Goal: Task Accomplishment & Management: Use online tool/utility

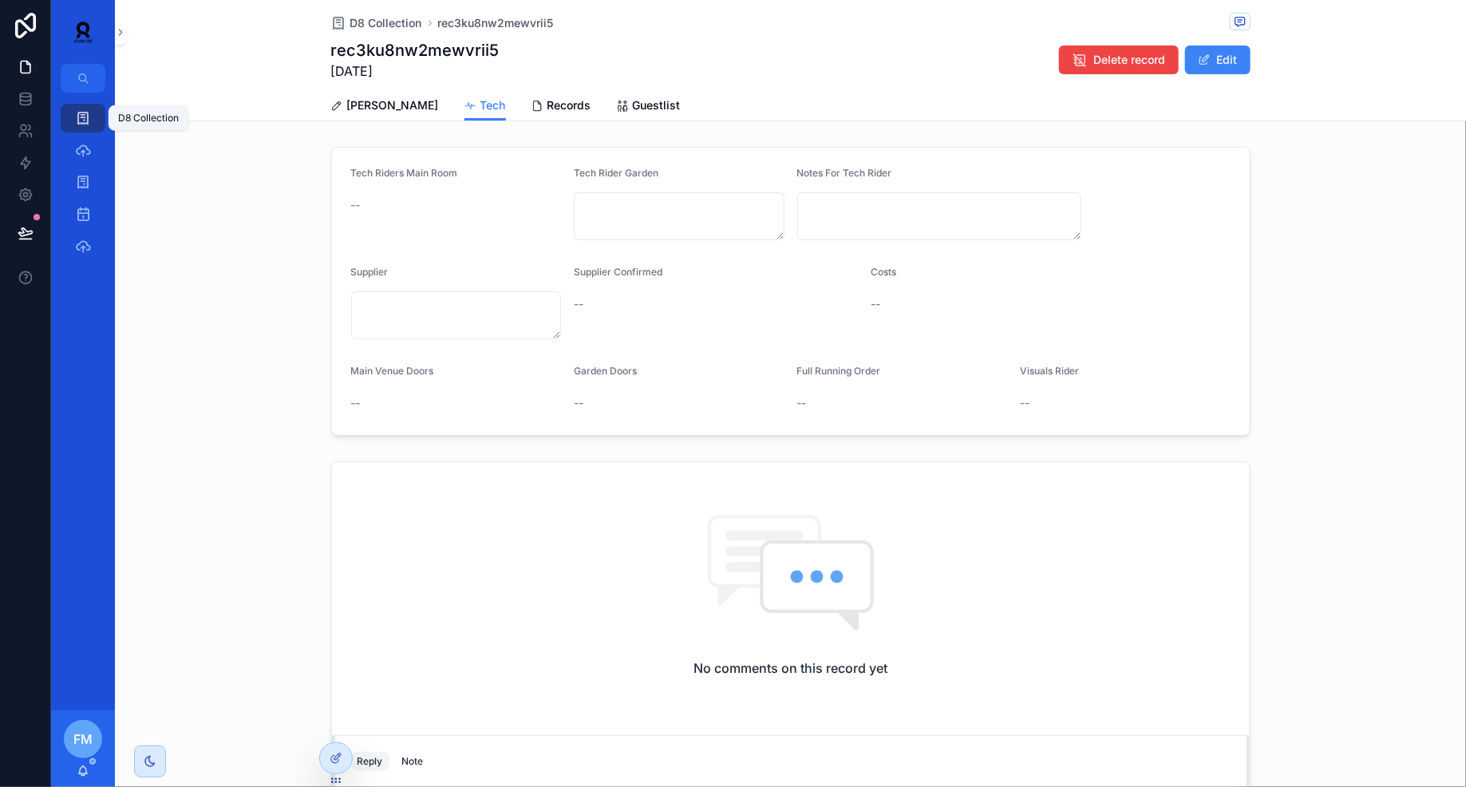
click at [78, 121] on icon "scrollable content" at bounding box center [83, 118] width 16 height 16
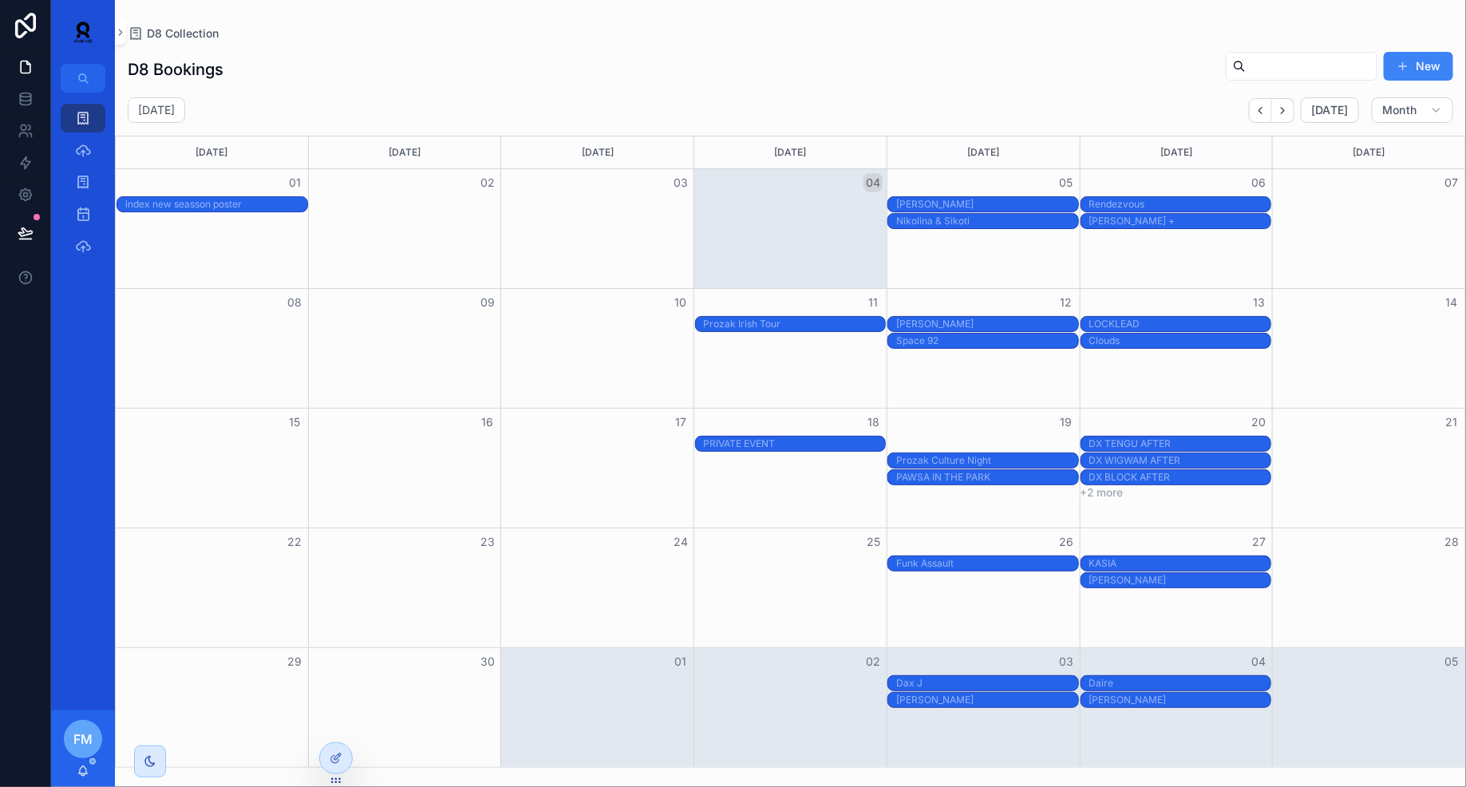
click at [977, 437] on div "PAWSA AFTER AT INDEX" at bounding box center [987, 443] width 182 height 13
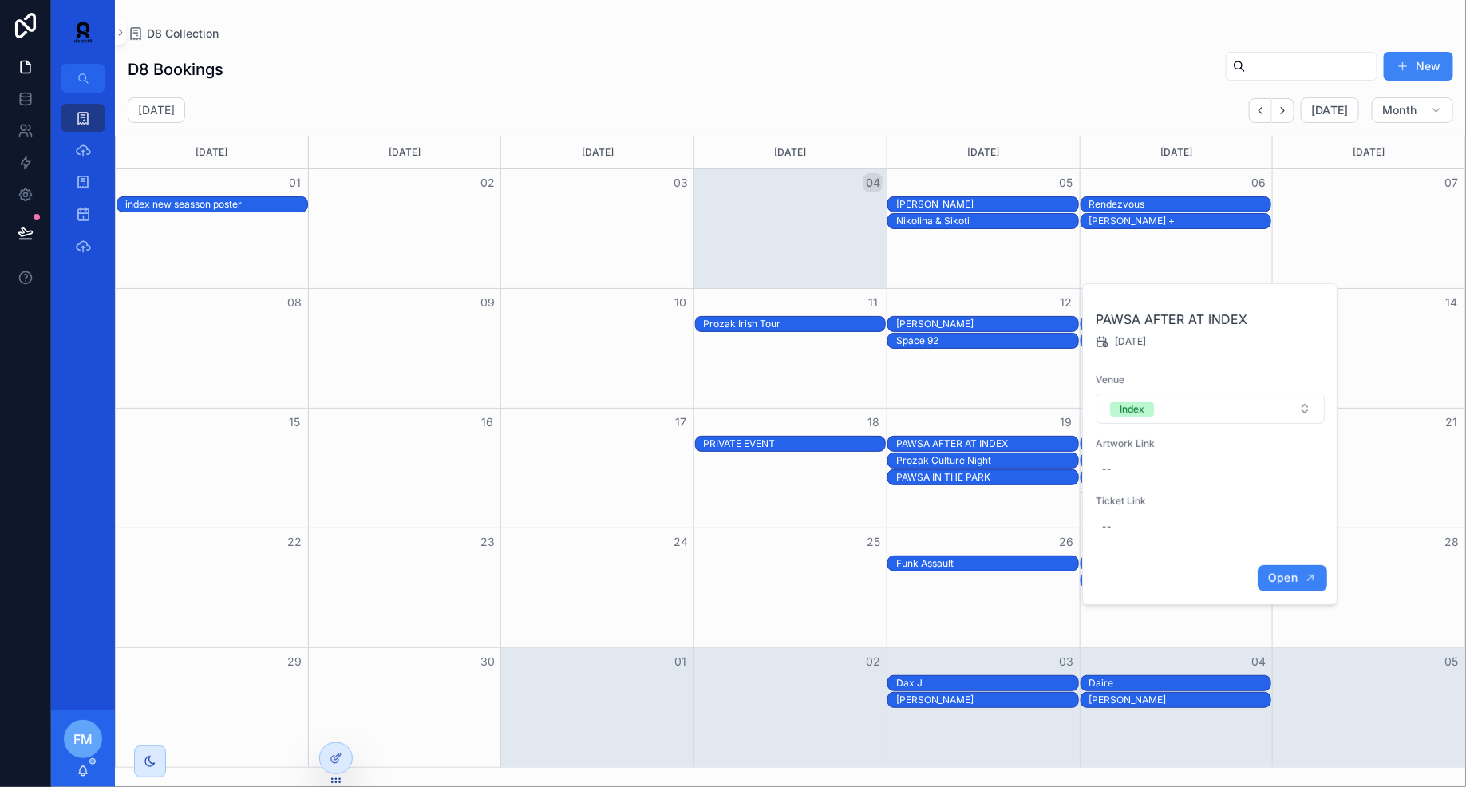
click at [1297, 573] on span "Open" at bounding box center [1283, 578] width 30 height 14
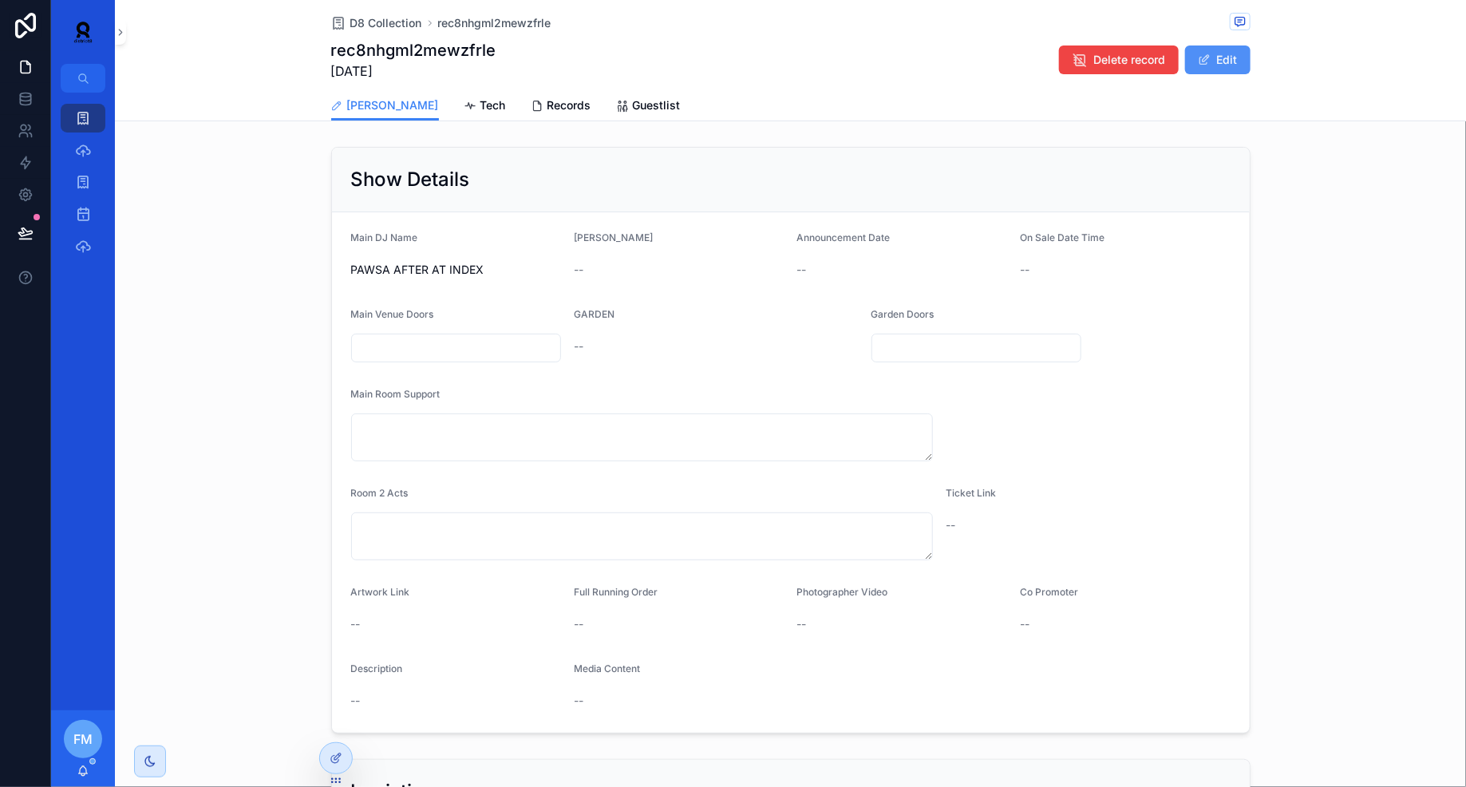
click at [1216, 61] on button "Edit" at bounding box center [1217, 59] width 65 height 29
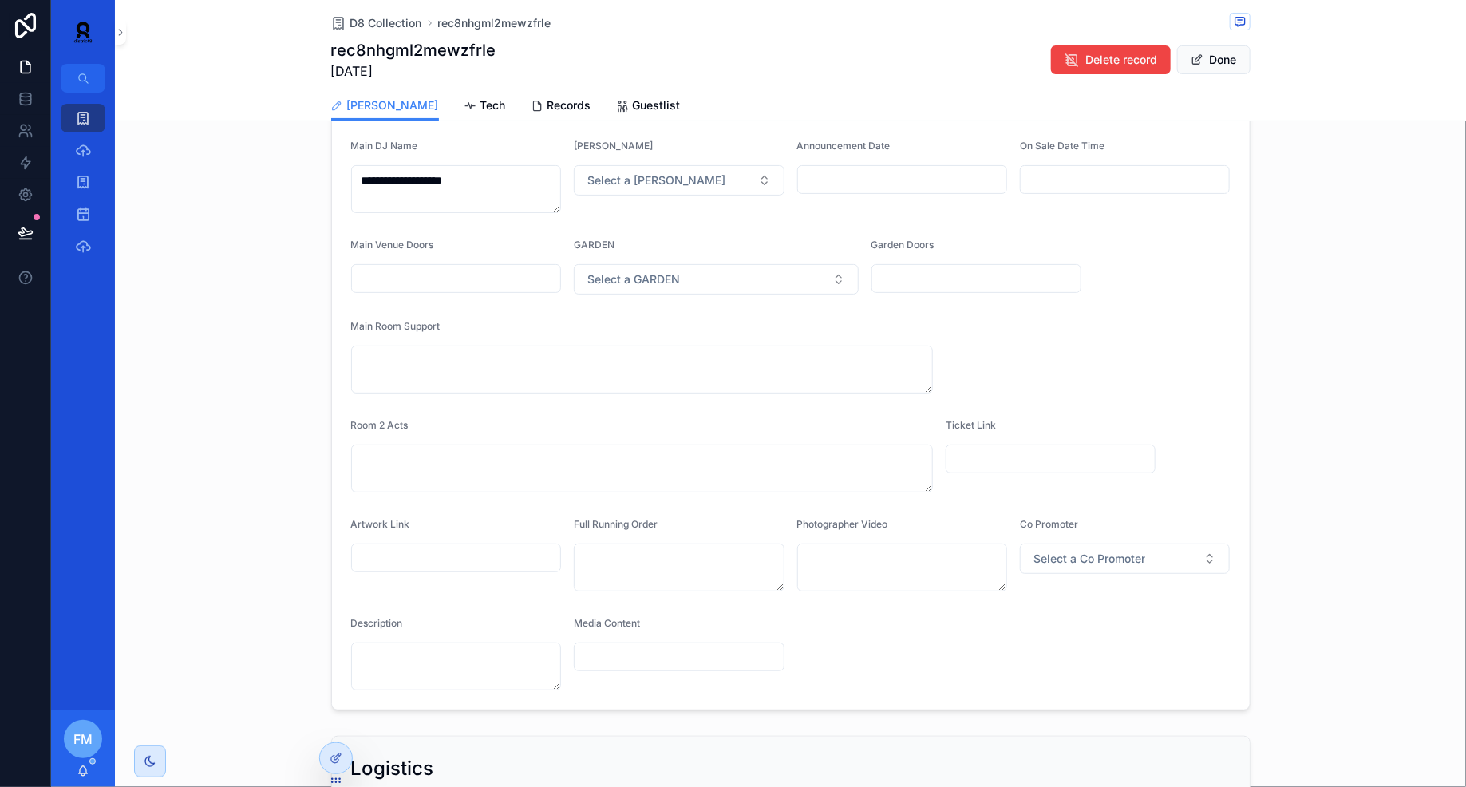
scroll to position [113, 0]
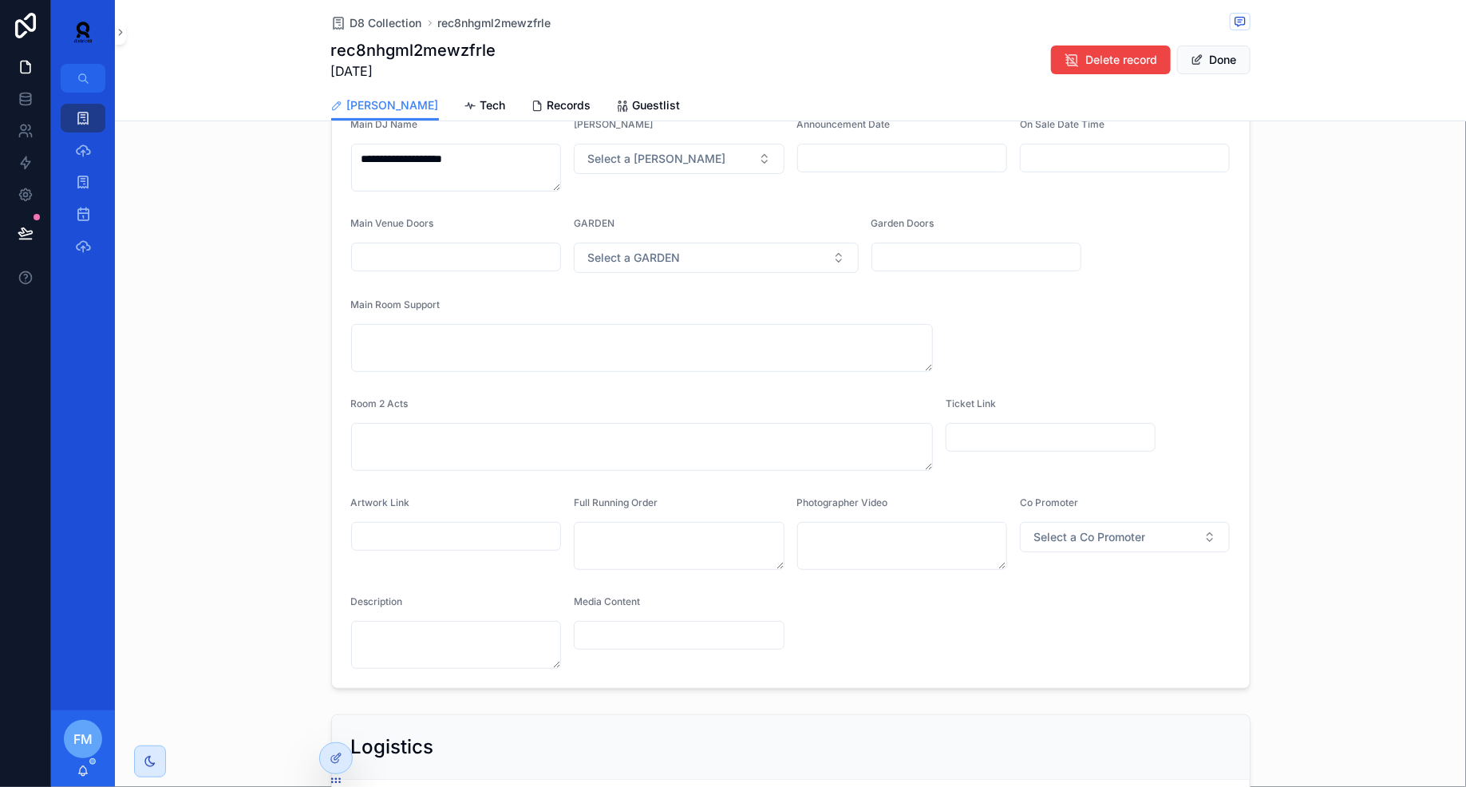
click at [409, 522] on div "scrollable content" at bounding box center [456, 536] width 211 height 29
click at [416, 530] on input "scrollable content" at bounding box center [456, 536] width 209 height 22
paste input "**********"
type input "**********"
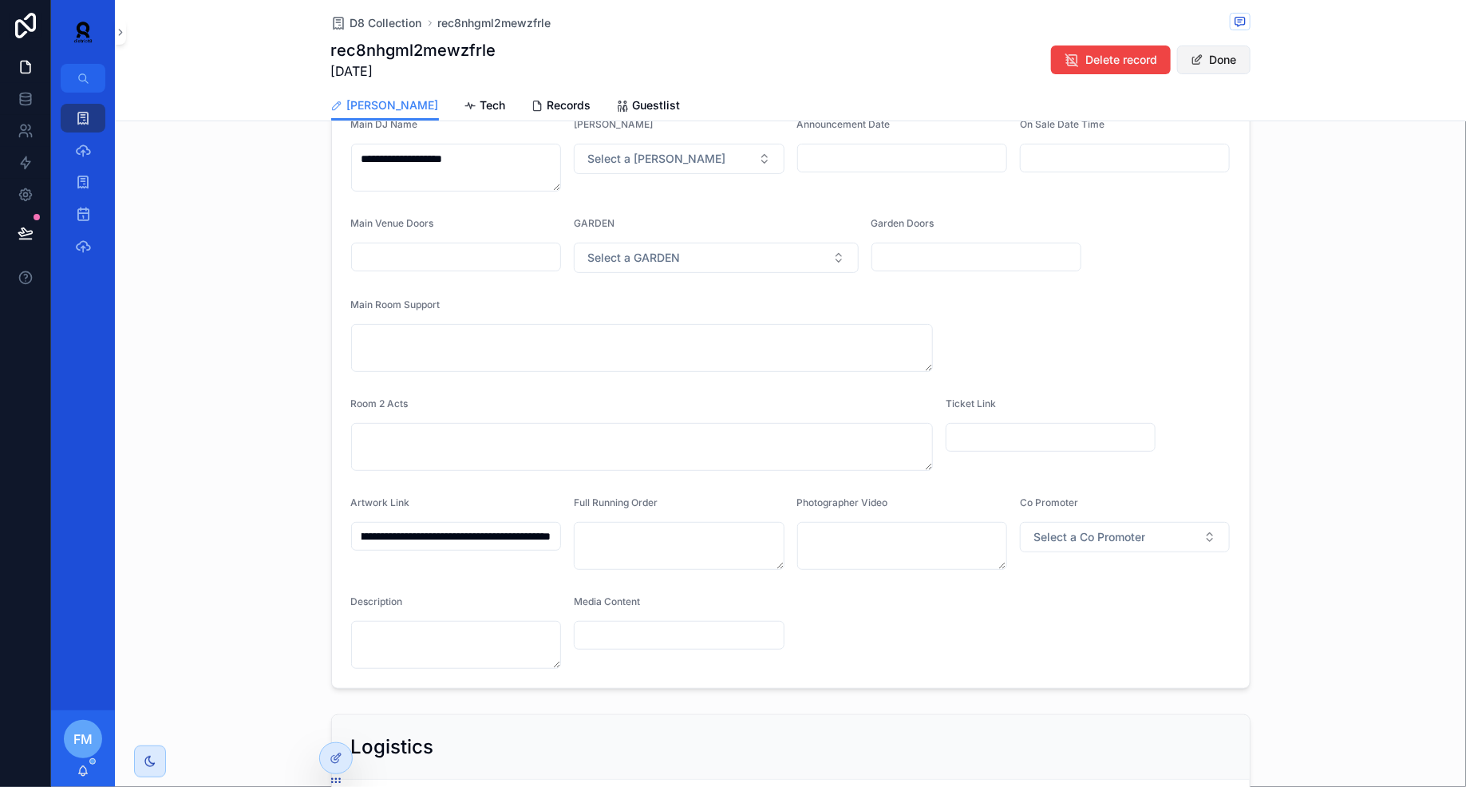
scroll to position [0, 0]
click at [1215, 63] on button "Done" at bounding box center [1213, 59] width 73 height 29
